Goal: Information Seeking & Learning: Learn about a topic

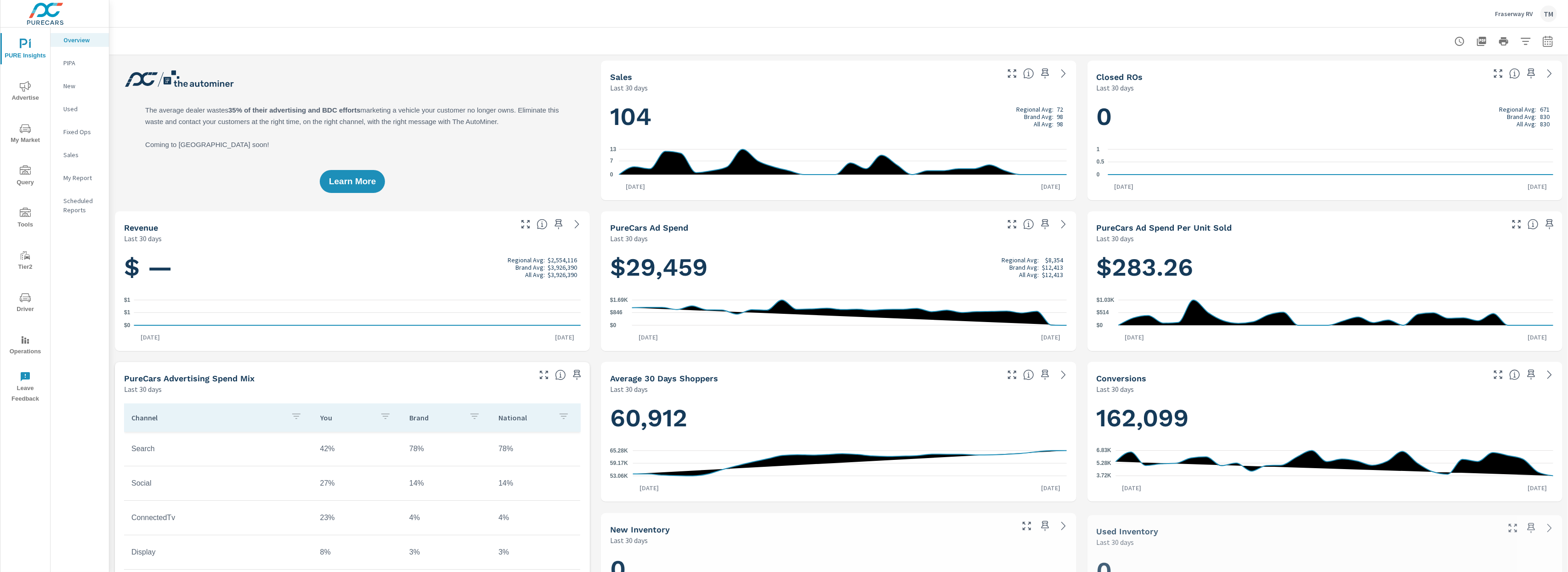
scroll to position [1, 0]
click at [30, 94] on span "Advertise" at bounding box center [25, 92] width 44 height 23
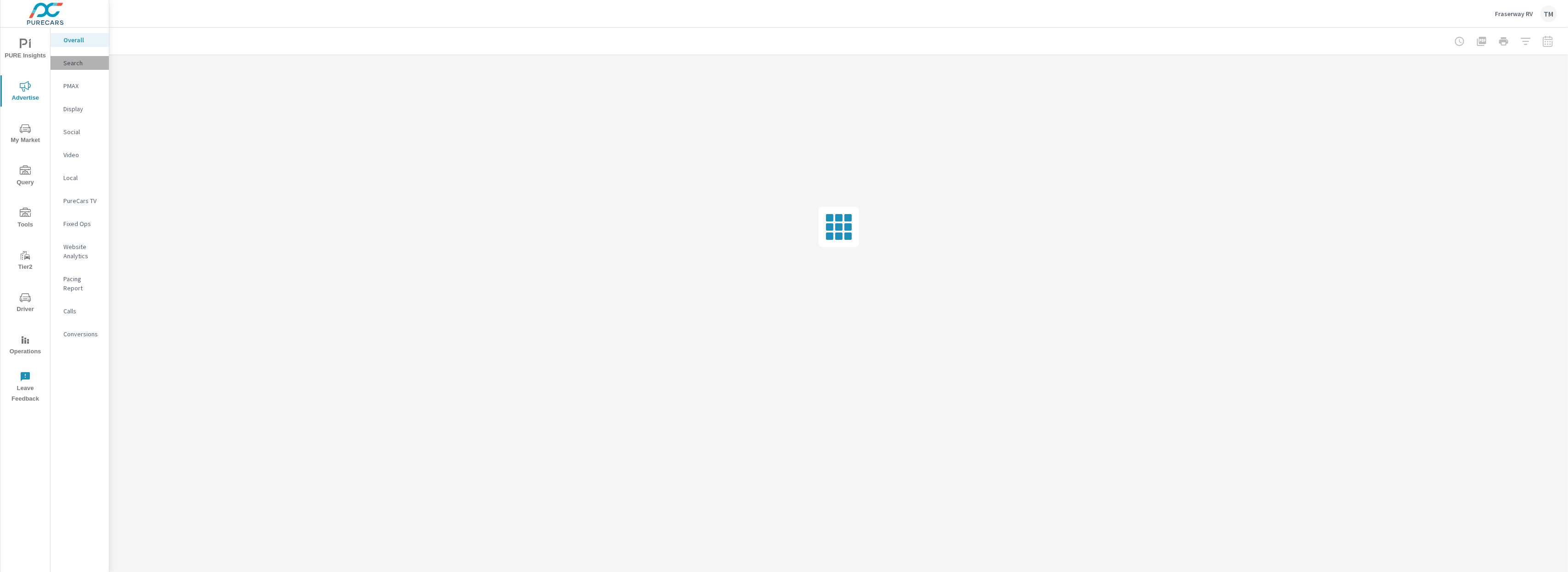
click at [78, 62] on p "Search" at bounding box center [82, 63] width 38 height 9
click at [76, 42] on p "Overall" at bounding box center [82, 40] width 38 height 9
click at [85, 65] on p "Search" at bounding box center [82, 63] width 38 height 9
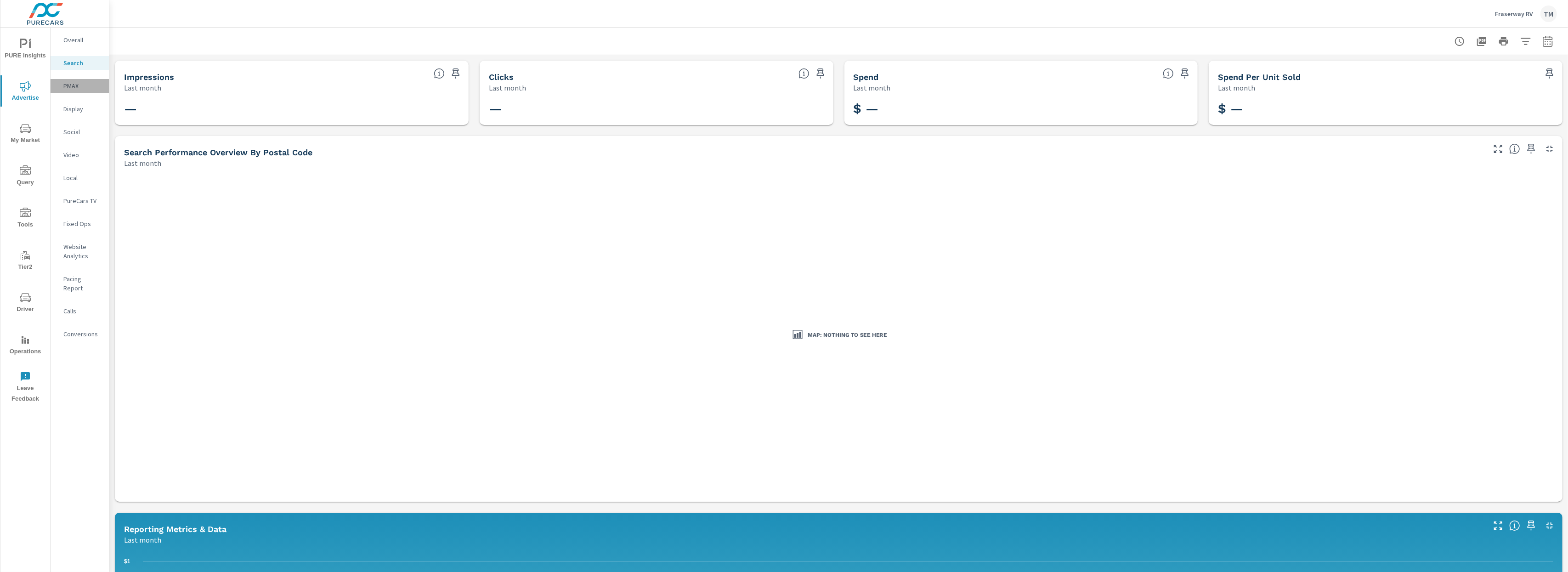
click at [66, 82] on p "PMAX" at bounding box center [82, 86] width 38 height 9
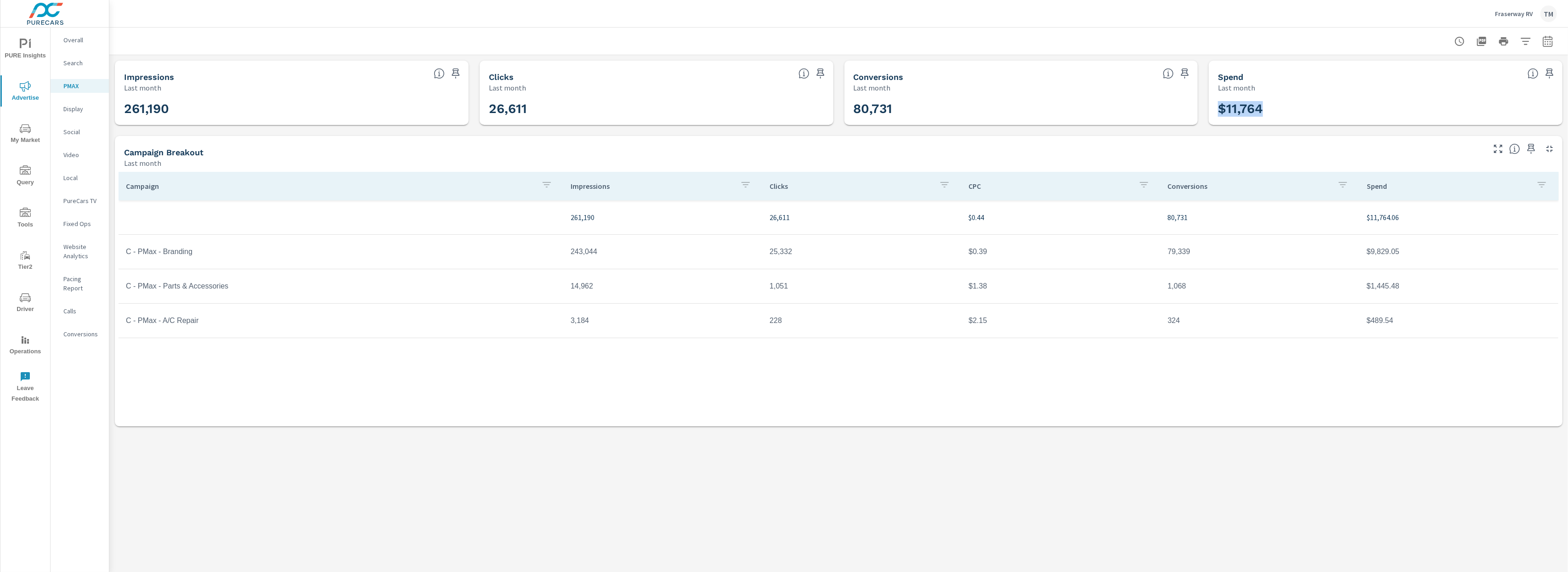
drag, startPoint x: 1297, startPoint y: 112, endPoint x: 1172, endPoint y: 110, distance: 125.0
click at [1172, 110] on div "Impressions Last month 261,190 Clicks Last month 26,611 Conversions Last month …" at bounding box center [839, 243] width 1458 height 377
click at [95, 329] on p "Conversions" at bounding box center [82, 333] width 38 height 9
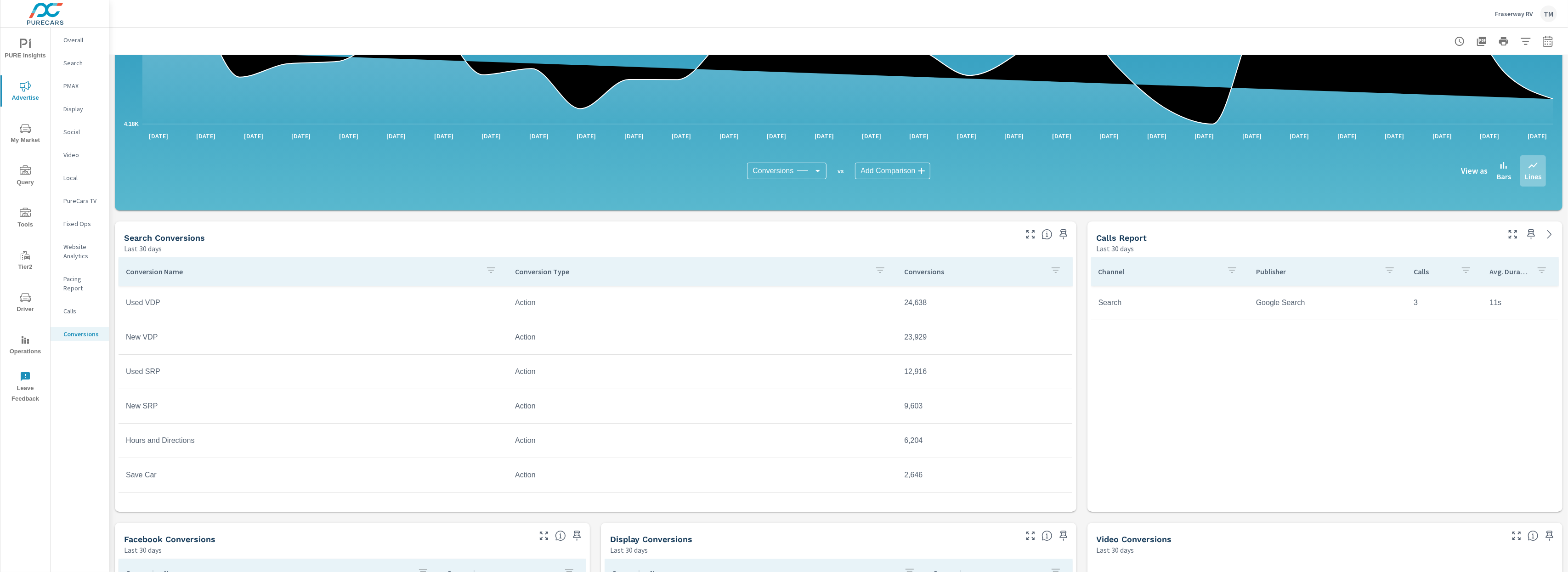
scroll to position [217, 0]
drag, startPoint x: 138, startPoint y: 338, endPoint x: 519, endPoint y: 341, distance: 381.0
click at [203, 333] on td "New VDP" at bounding box center [313, 337] width 389 height 23
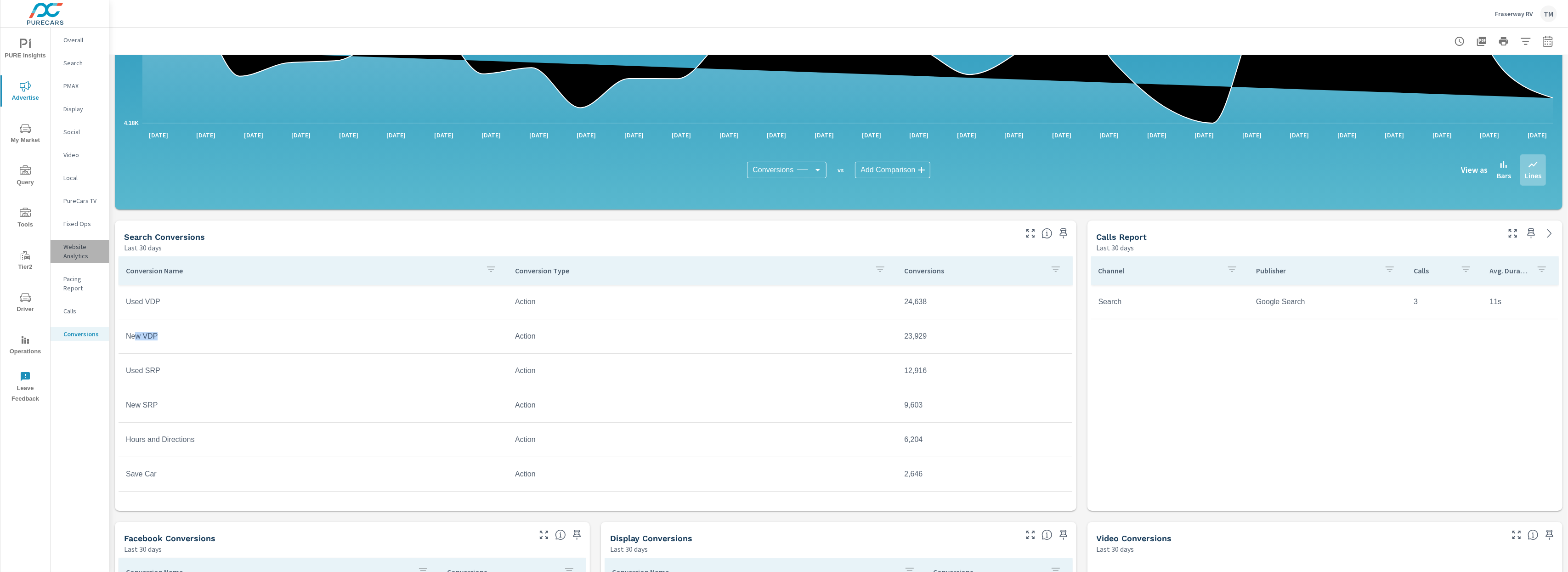
click at [84, 254] on p "Website Analytics" at bounding box center [82, 251] width 38 height 18
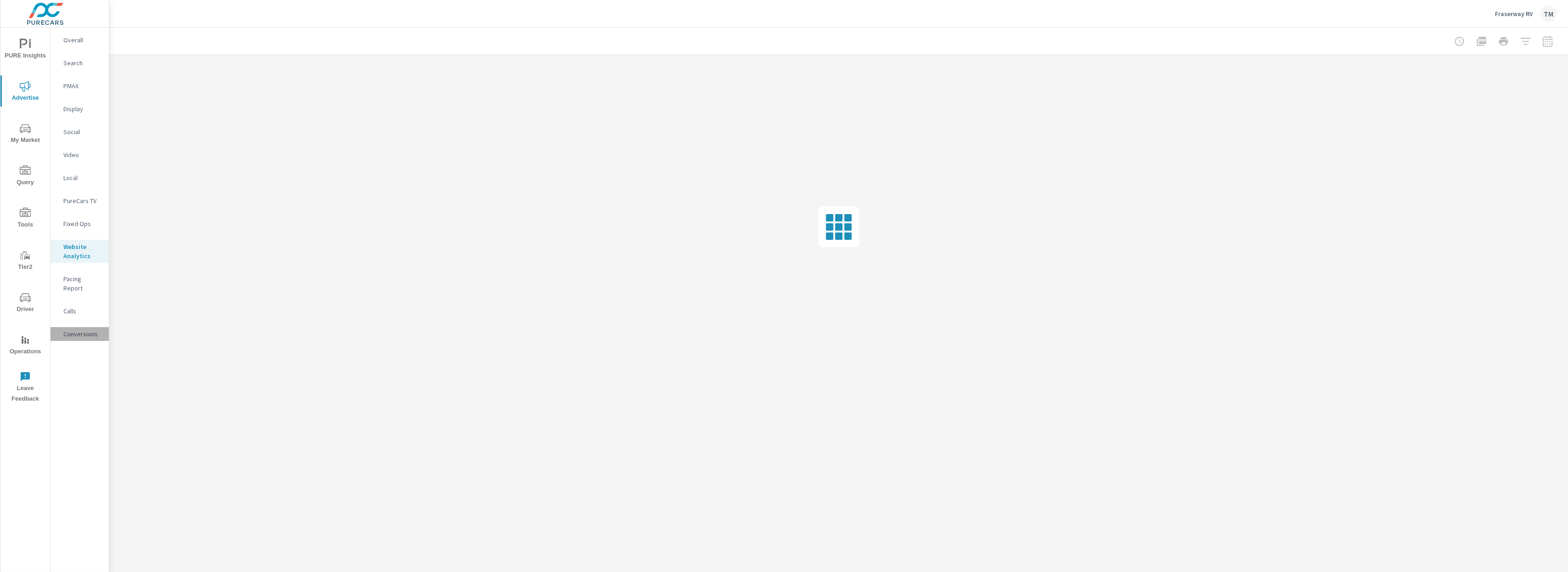
click at [80, 329] on p "Conversions" at bounding box center [82, 333] width 38 height 9
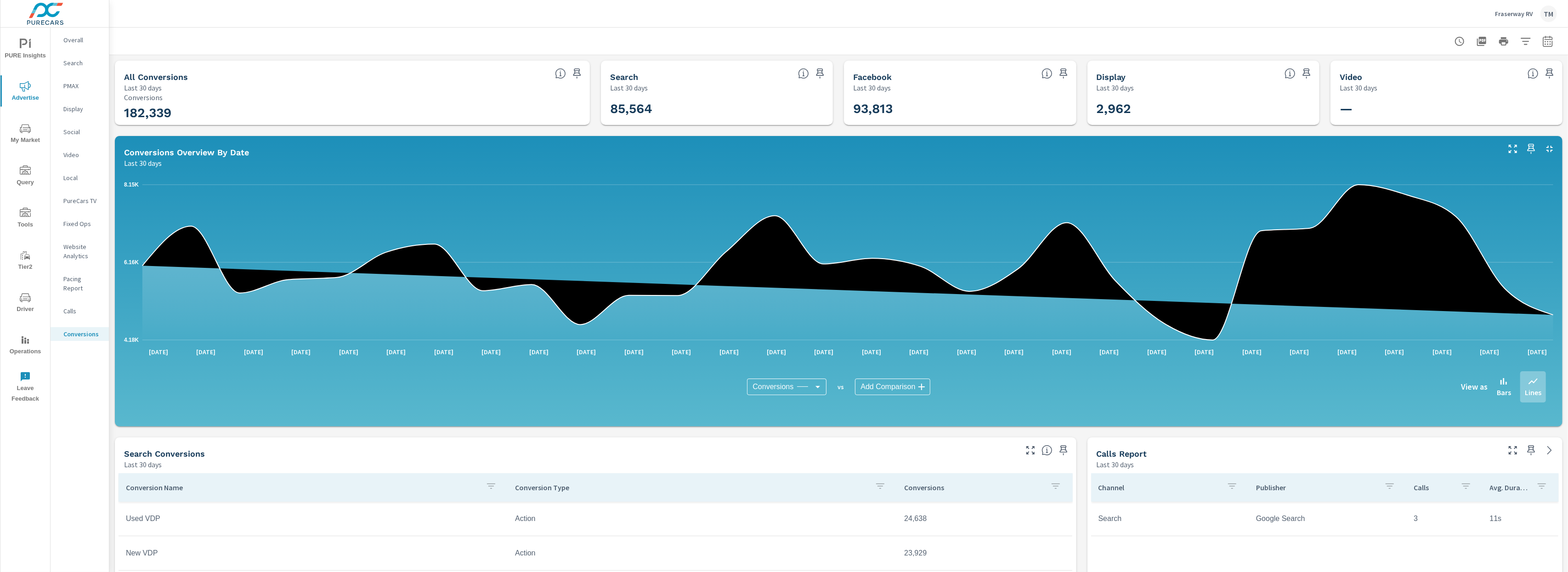
click at [69, 89] on p "PMAX" at bounding box center [82, 86] width 38 height 9
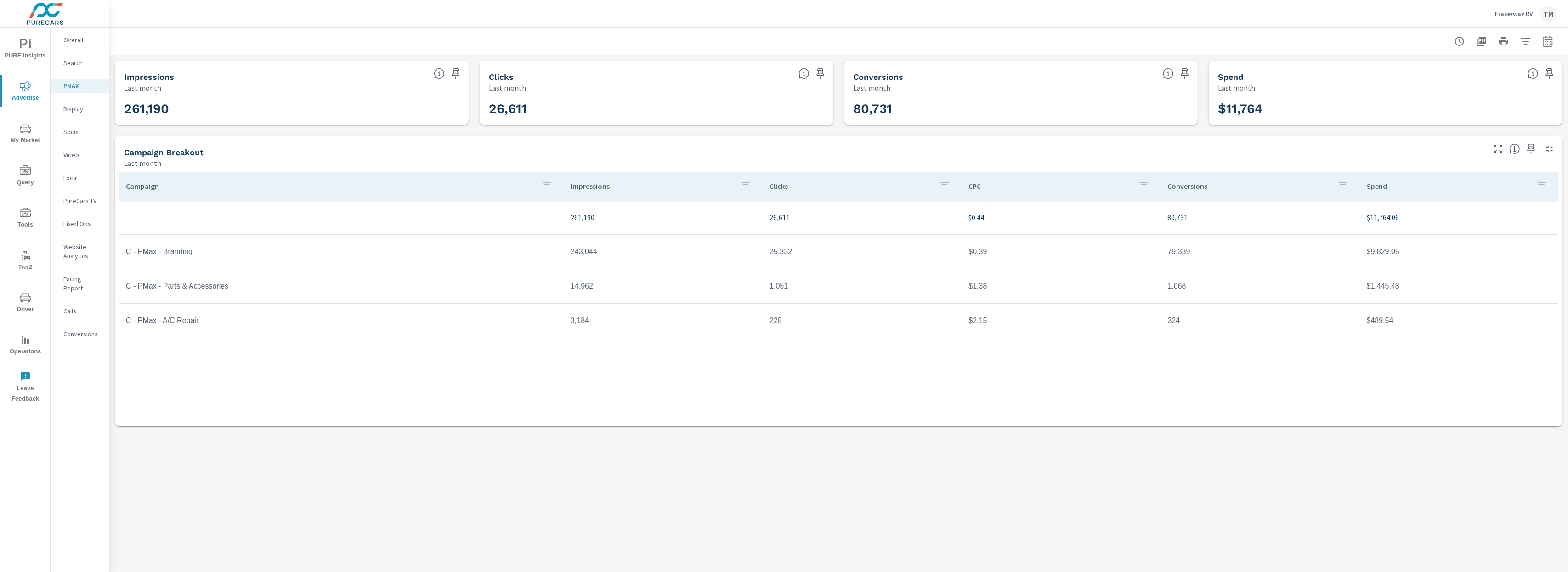
click at [591, 21] on div "Fraserway RV TM" at bounding box center [839, 13] width 1437 height 27
drag, startPoint x: 121, startPoint y: 251, endPoint x: 203, endPoint y: 251, distance: 82.0
click at [203, 251] on td "C - PMax - Branding" at bounding box center [341, 252] width 445 height 23
click at [162, 253] on td "C - PMax - Branding" at bounding box center [341, 252] width 445 height 23
click at [174, 251] on td "C - PMax - Branding" at bounding box center [341, 252] width 445 height 23
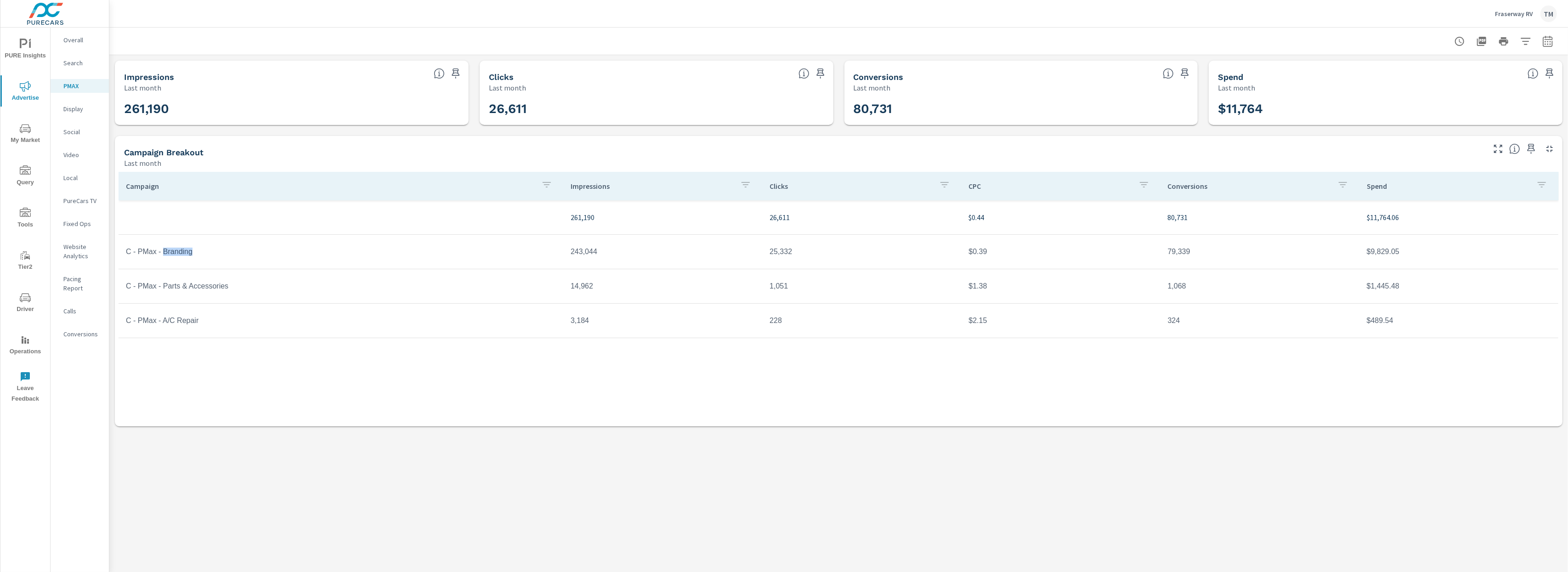
click at [174, 251] on td "C - PMax - Branding" at bounding box center [341, 252] width 445 height 23
drag, startPoint x: 733, startPoint y: 254, endPoint x: 303, endPoint y: 246, distance: 430.1
click at [704, 254] on td "243,044" at bounding box center [662, 252] width 199 height 23
drag, startPoint x: 162, startPoint y: 256, endPoint x: 133, endPoint y: 259, distance: 29.2
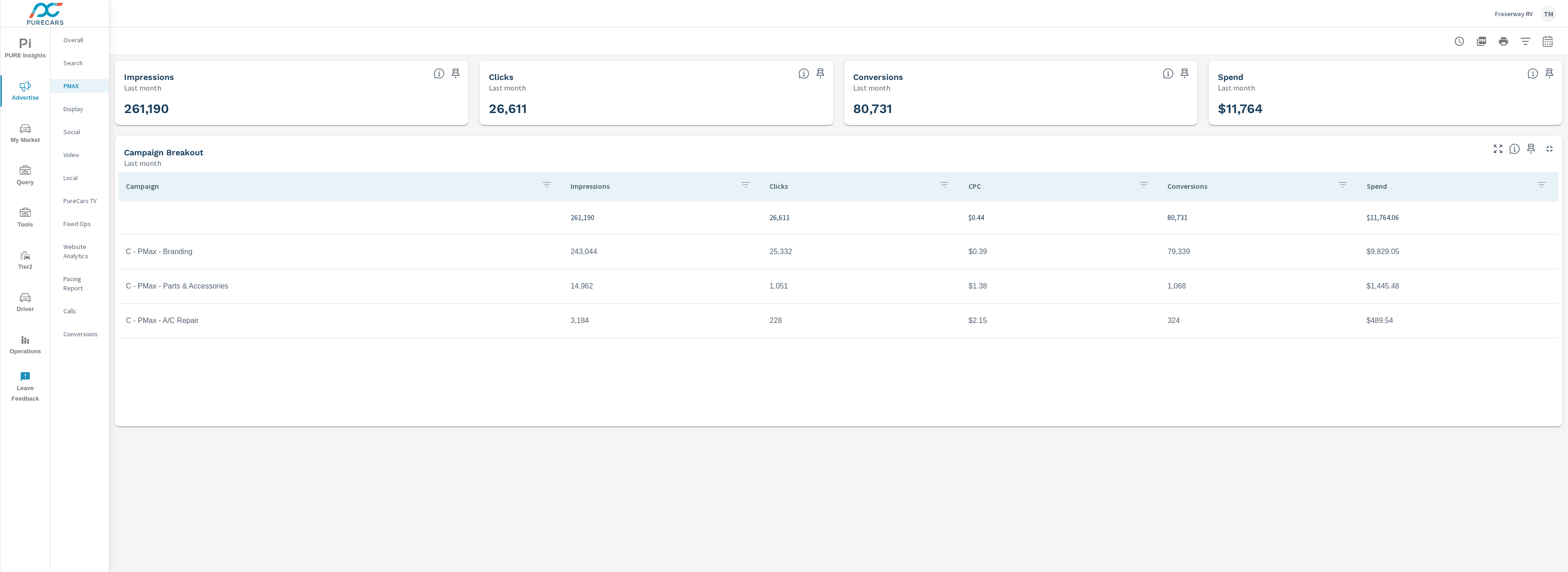
click at [133, 259] on td "C - PMax - Branding" at bounding box center [341, 252] width 445 height 23
click at [185, 253] on td "C - PMax - Branding" at bounding box center [341, 252] width 445 height 23
